Goal: Navigation & Orientation: Find specific page/section

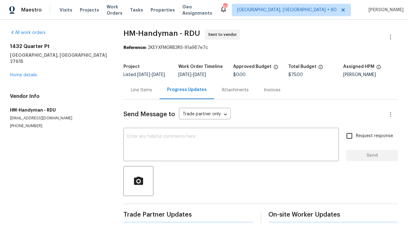
scroll to position [3, 0]
